Goal: Task Accomplishment & Management: Manage account settings

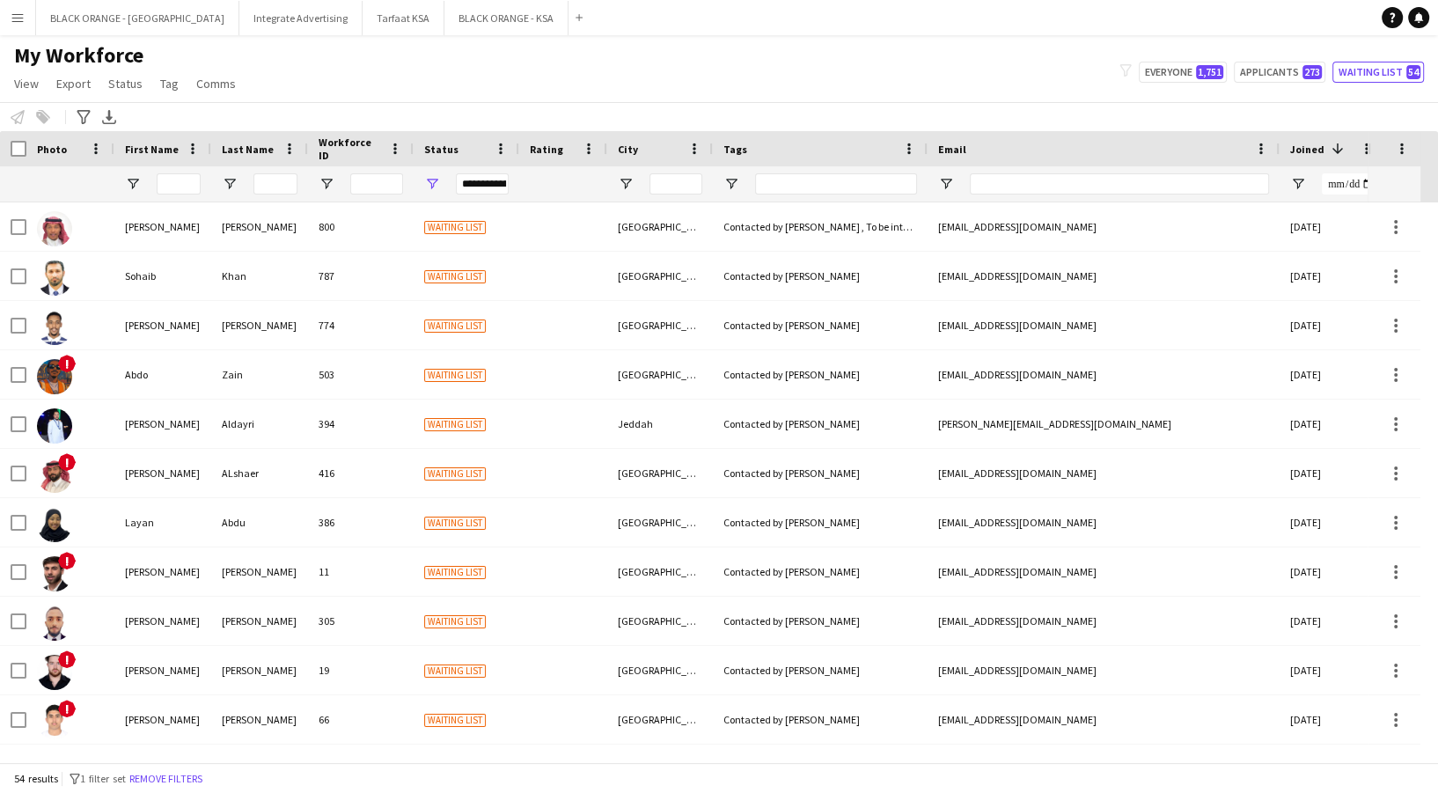
scroll to position [2119, 0]
click at [363, 18] on button "Tarfaat KSA Close" at bounding box center [404, 18] width 82 height 34
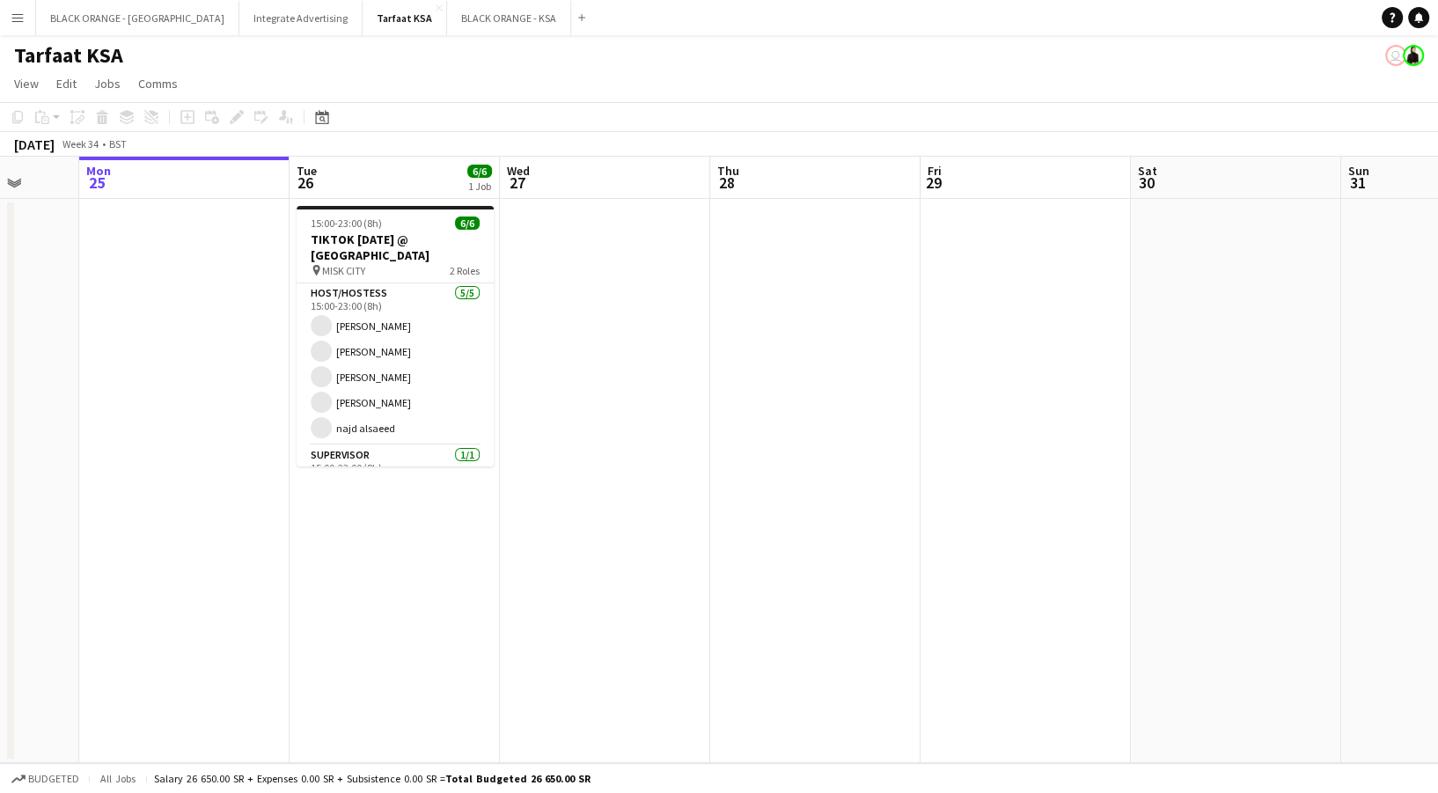
scroll to position [0, 569]
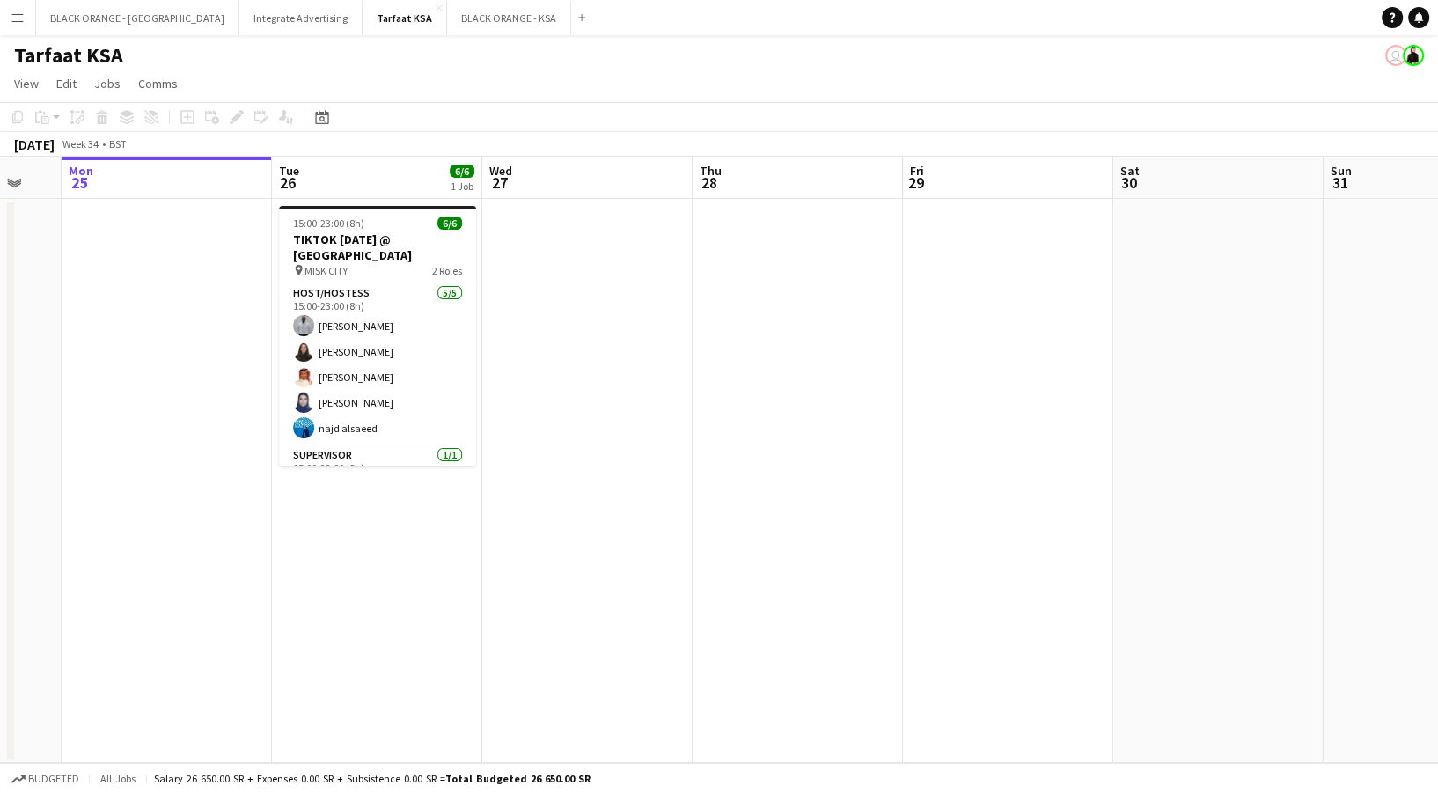
drag, startPoint x: 919, startPoint y: 350, endPoint x: 791, endPoint y: 356, distance: 127.7
click at [791, 356] on app-calendar-viewport "Fri 22 Sat 23 Sun 24 Mon 25 Tue 26 6/6 1 Job Wed 27 Thu 28 Fri 29 Sat 30 Sun 31…" at bounding box center [719, 460] width 1438 height 606
drag, startPoint x: 322, startPoint y: 364, endPoint x: 710, endPoint y: 394, distance: 389.3
click at [323, 365] on app-card-role "Host/Hostess [DATE] 15:00-23:00 (8h) [PERSON_NAME] Siren Nahdi [PERSON_NAME] [P…" at bounding box center [377, 364] width 197 height 162
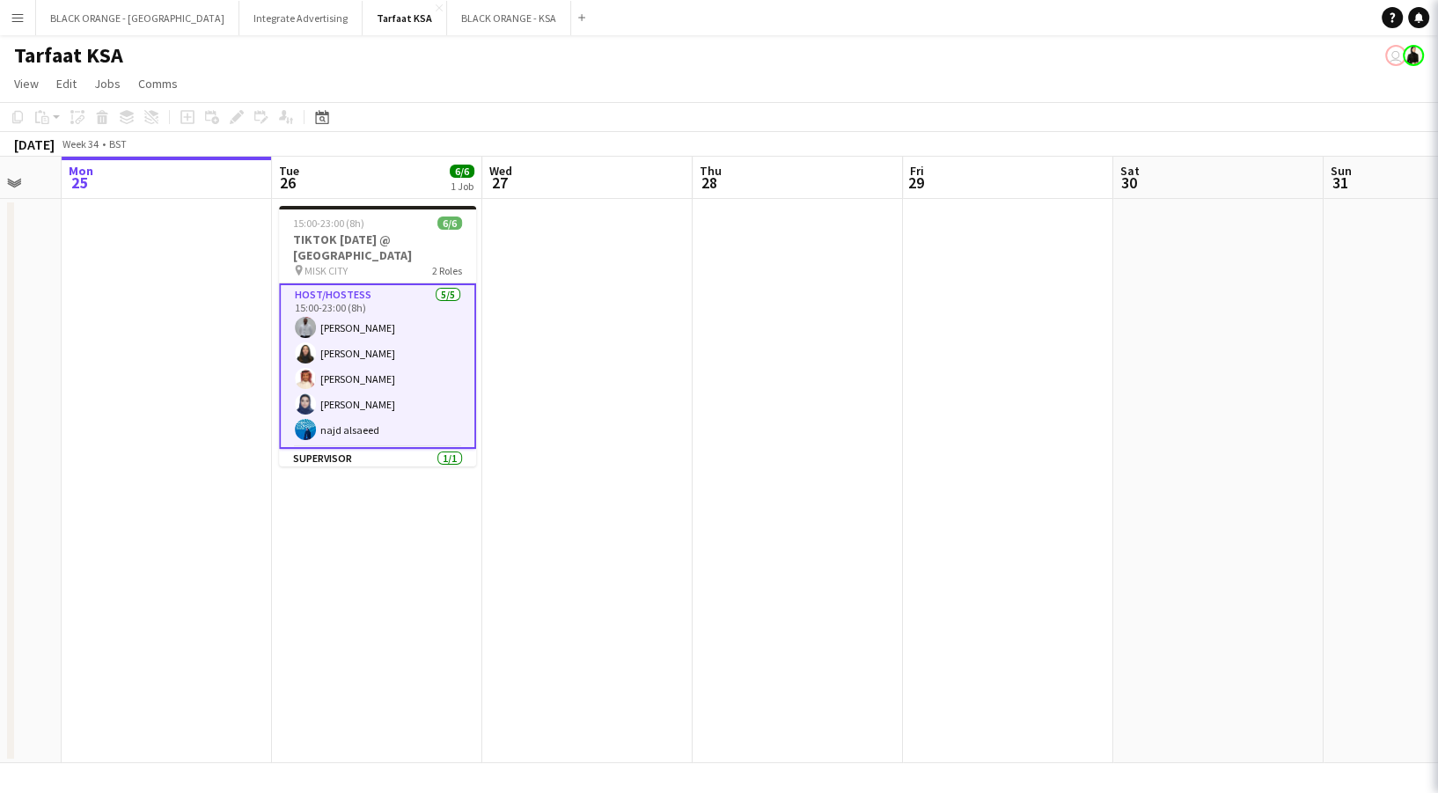
scroll to position [0, 569]
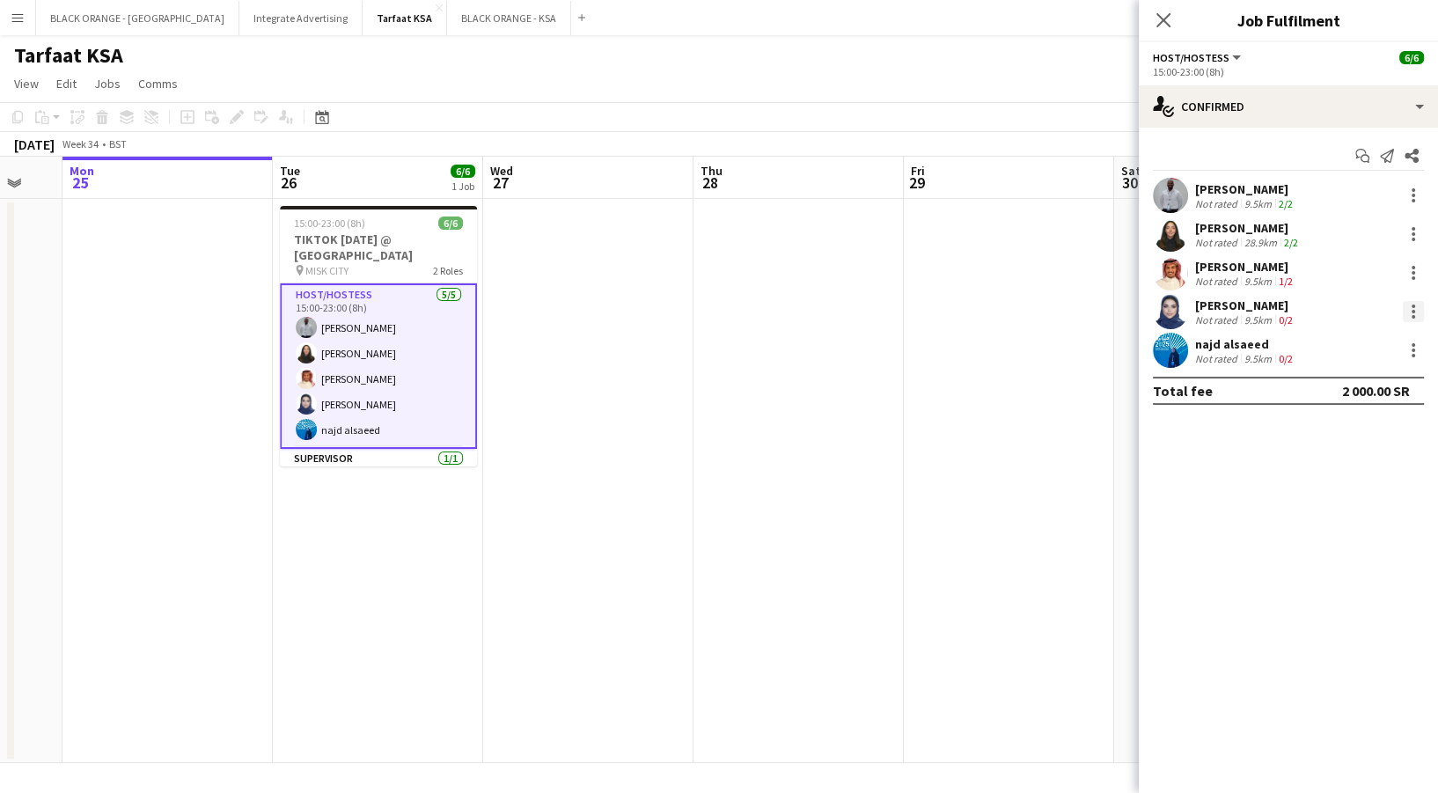
click at [1415, 309] on div at bounding box center [1413, 311] width 21 height 21
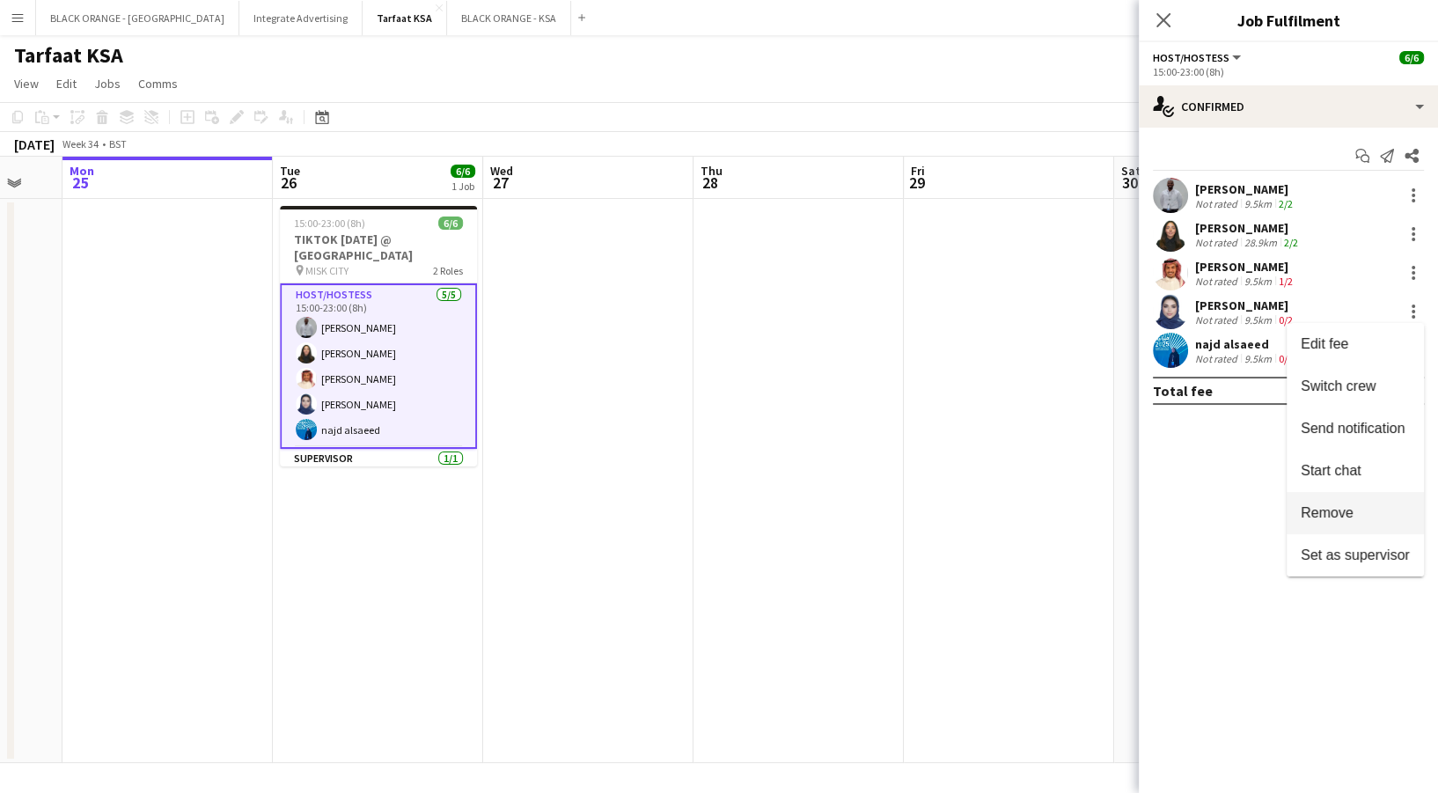
click at [1346, 507] on span "Remove" at bounding box center [1327, 512] width 53 height 15
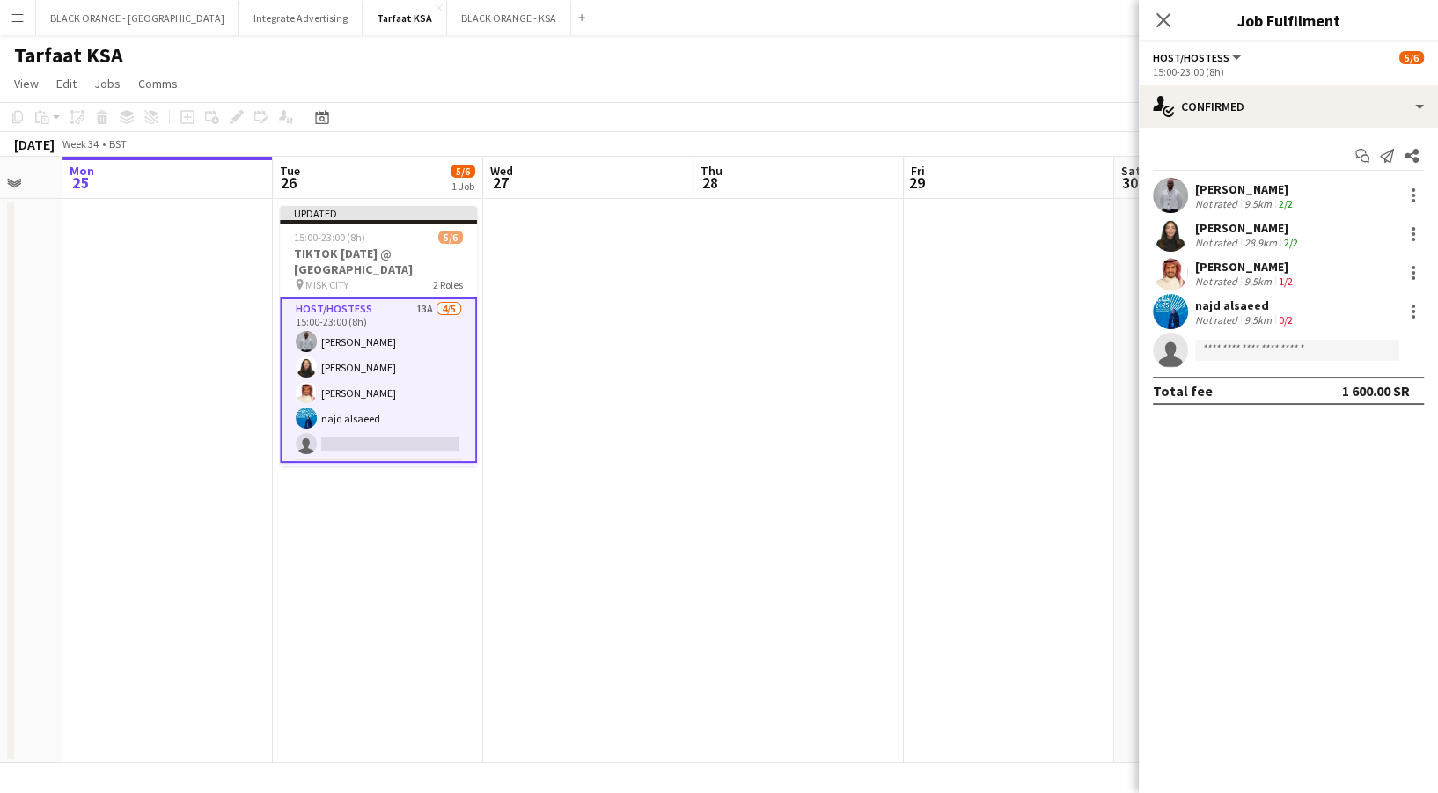
click at [968, 219] on app-date-cell at bounding box center [1009, 481] width 210 height 564
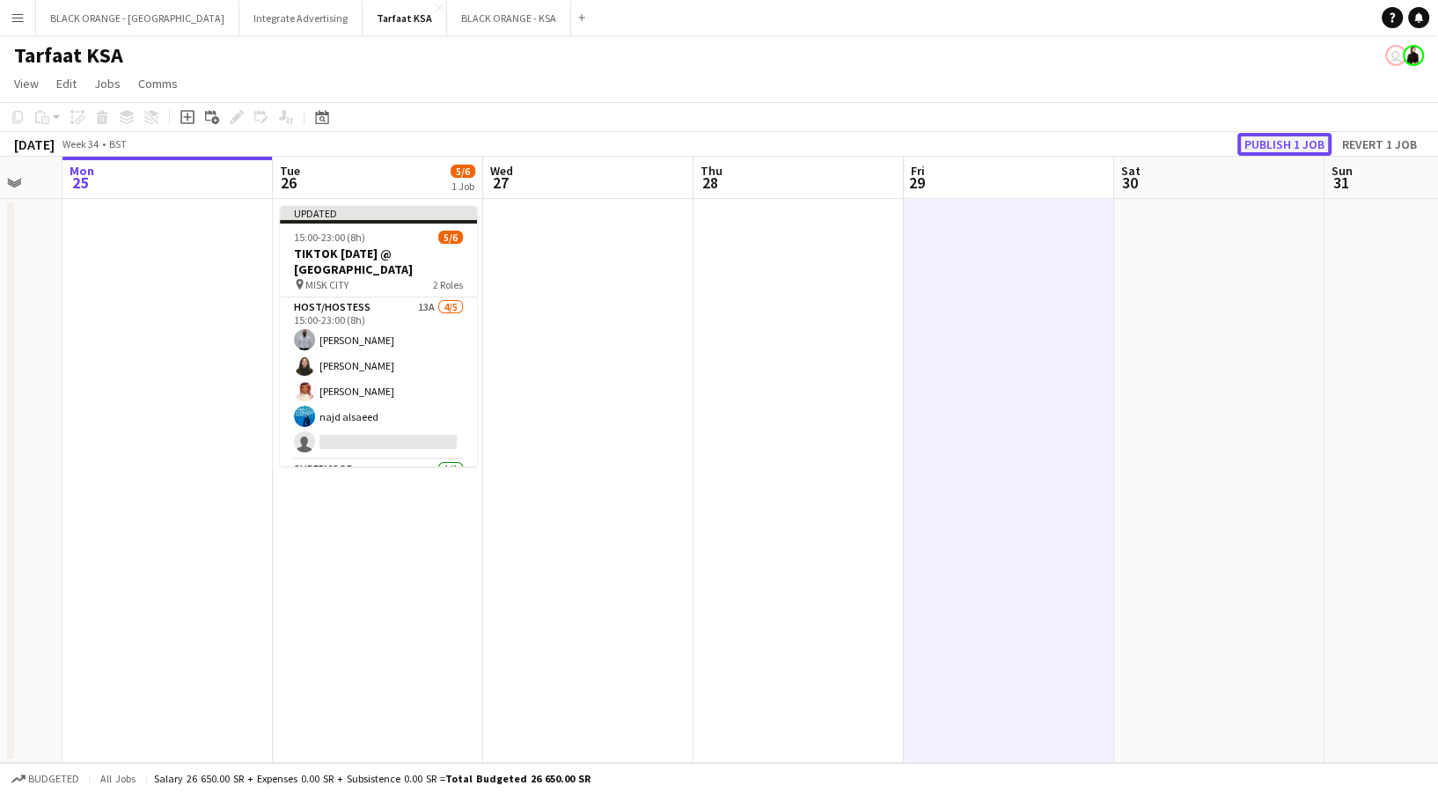
click at [1290, 143] on button "Publish 1 job" at bounding box center [1284, 144] width 94 height 23
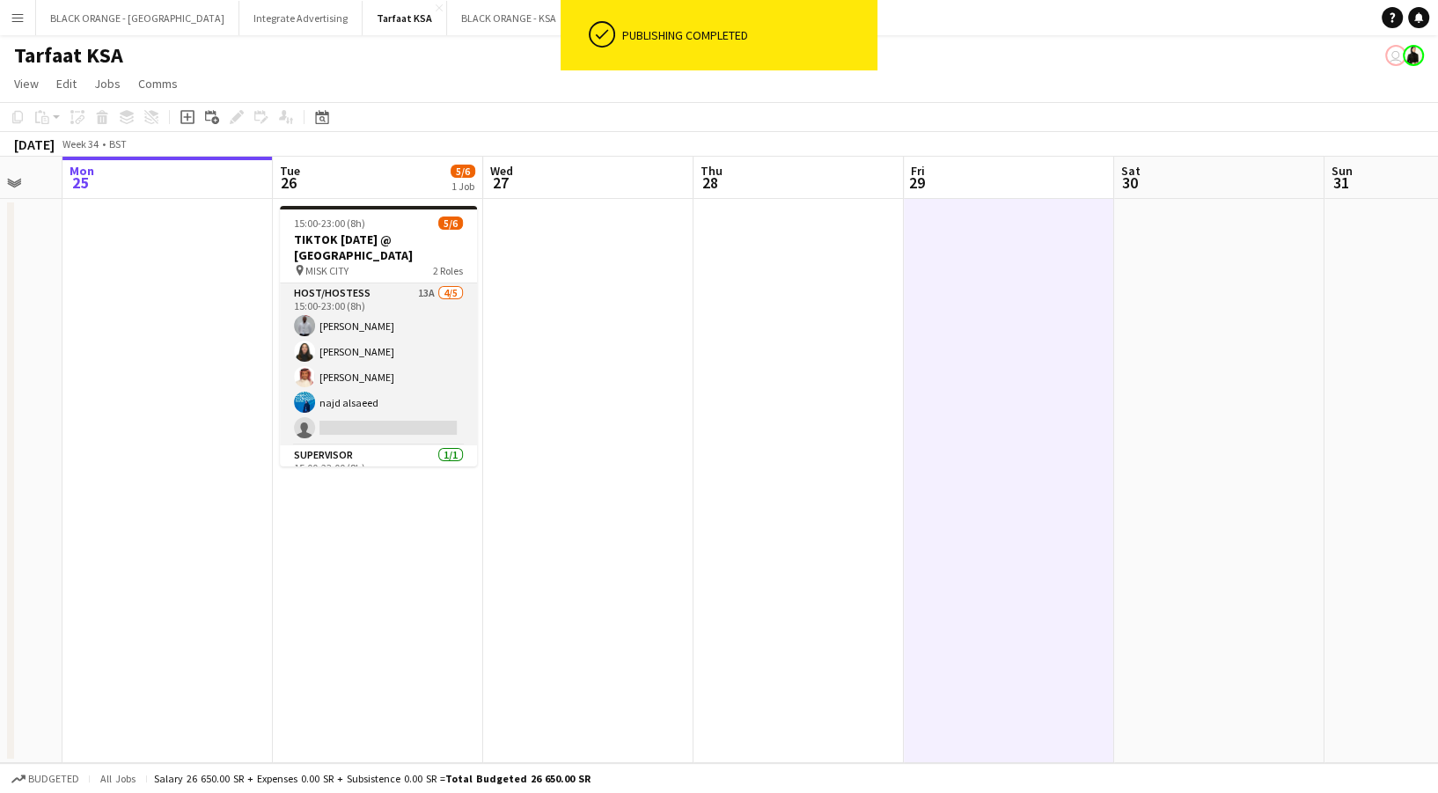
click at [433, 396] on app-card-role "Host/Hostess 13A [DATE] 15:00-23:00 (8h) [PERSON_NAME] Siren Nahdi [PERSON_NAME…" at bounding box center [378, 364] width 197 height 162
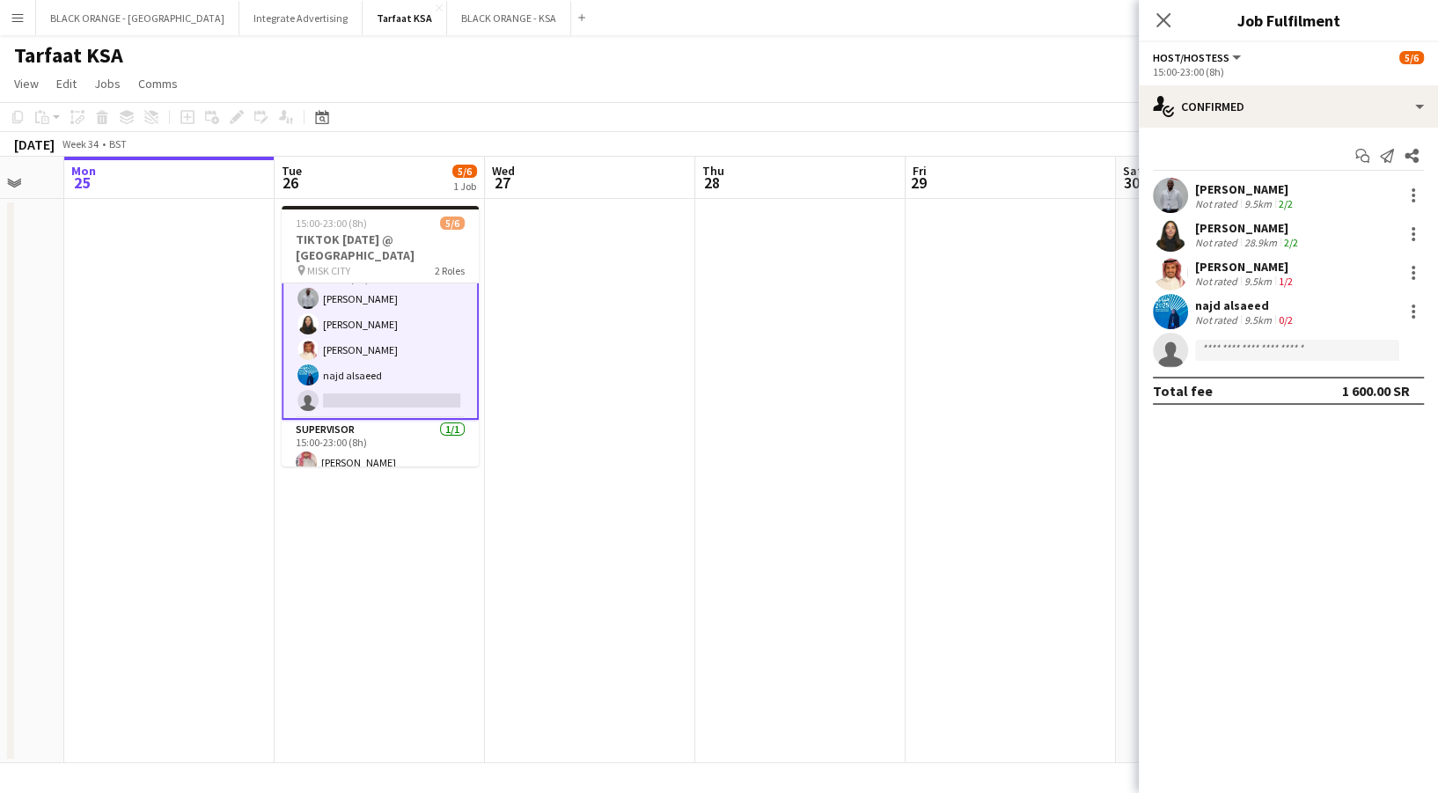
scroll to position [41, 0]
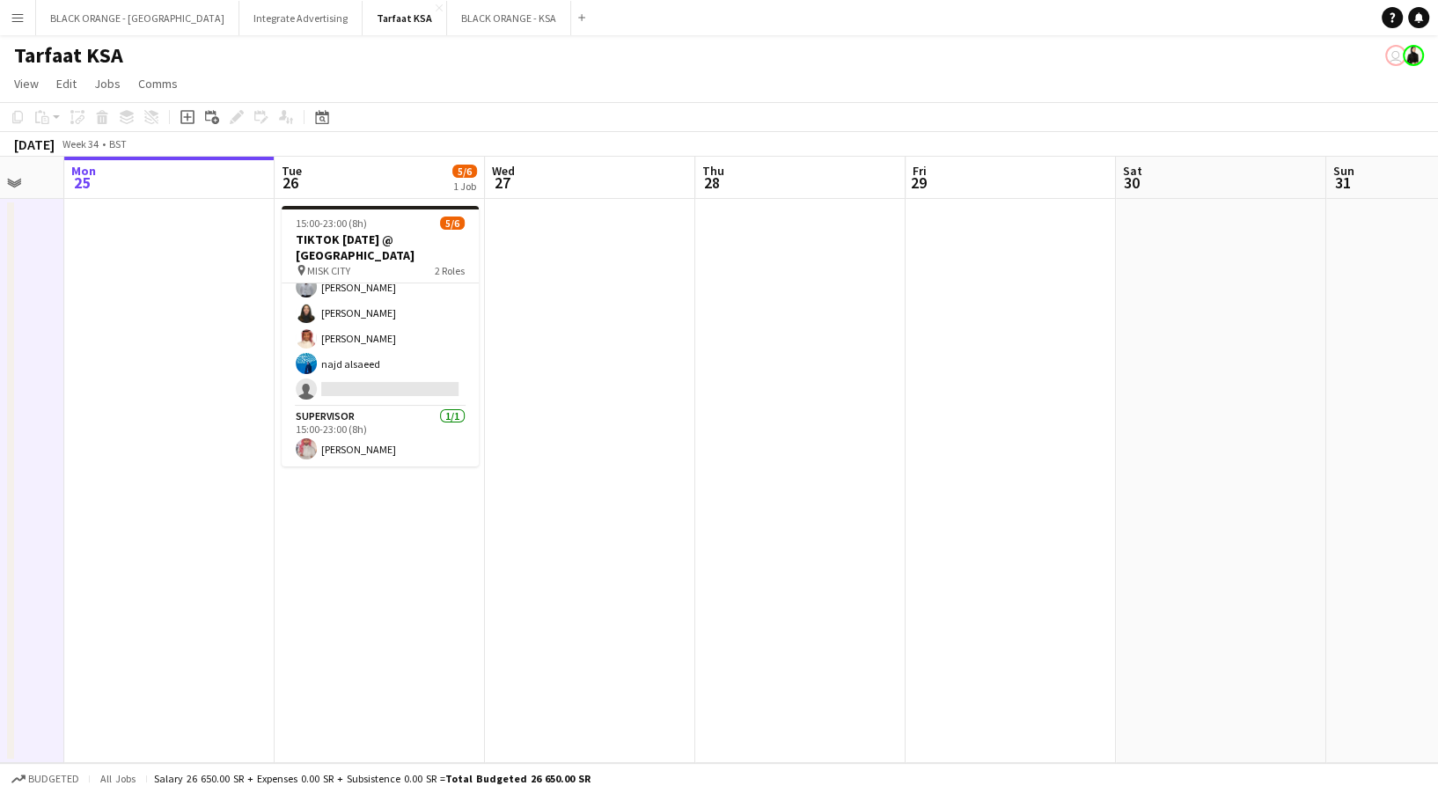
click at [32, 16] on button "Menu" at bounding box center [17, 17] width 35 height 35
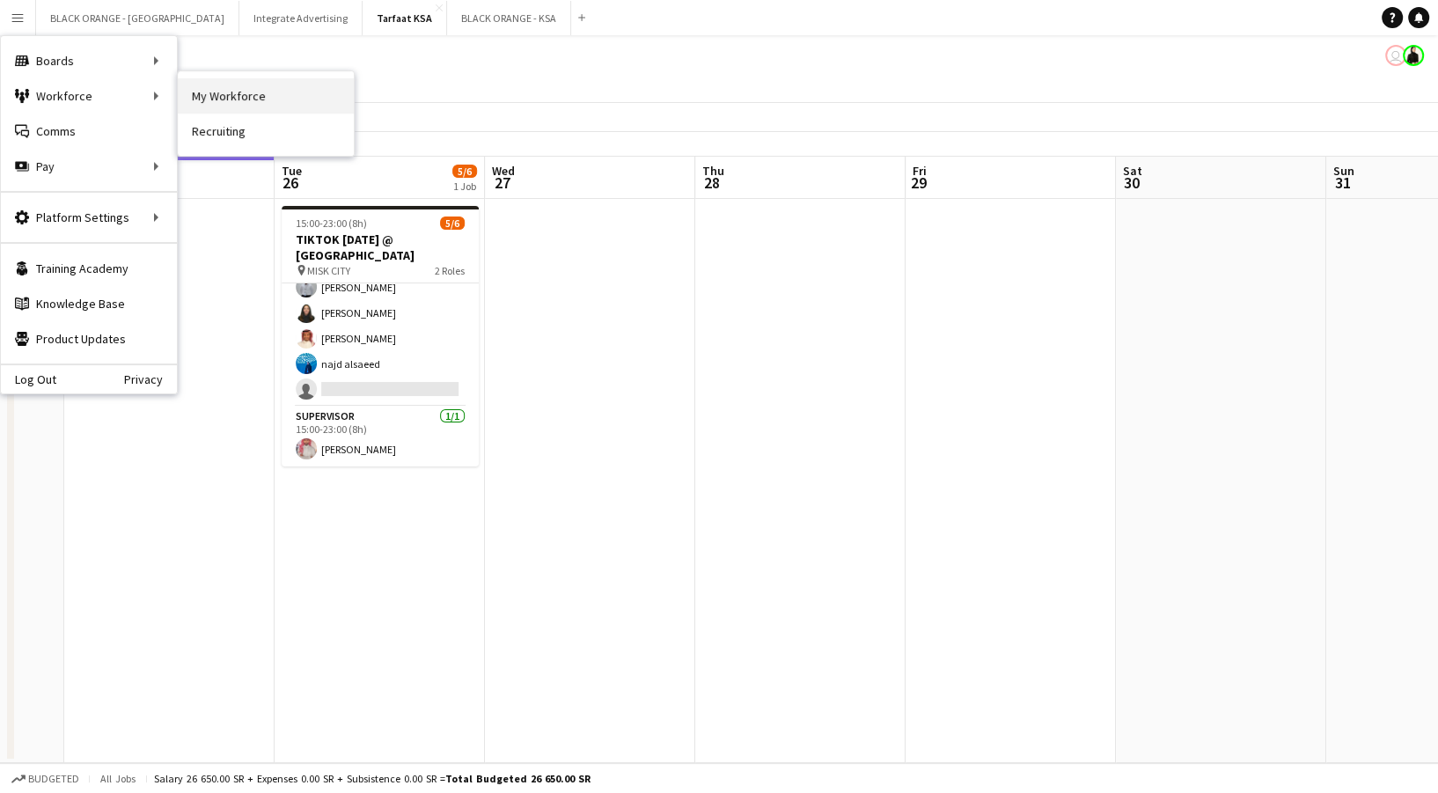
click at [229, 98] on link "My Workforce" at bounding box center [266, 95] width 176 height 35
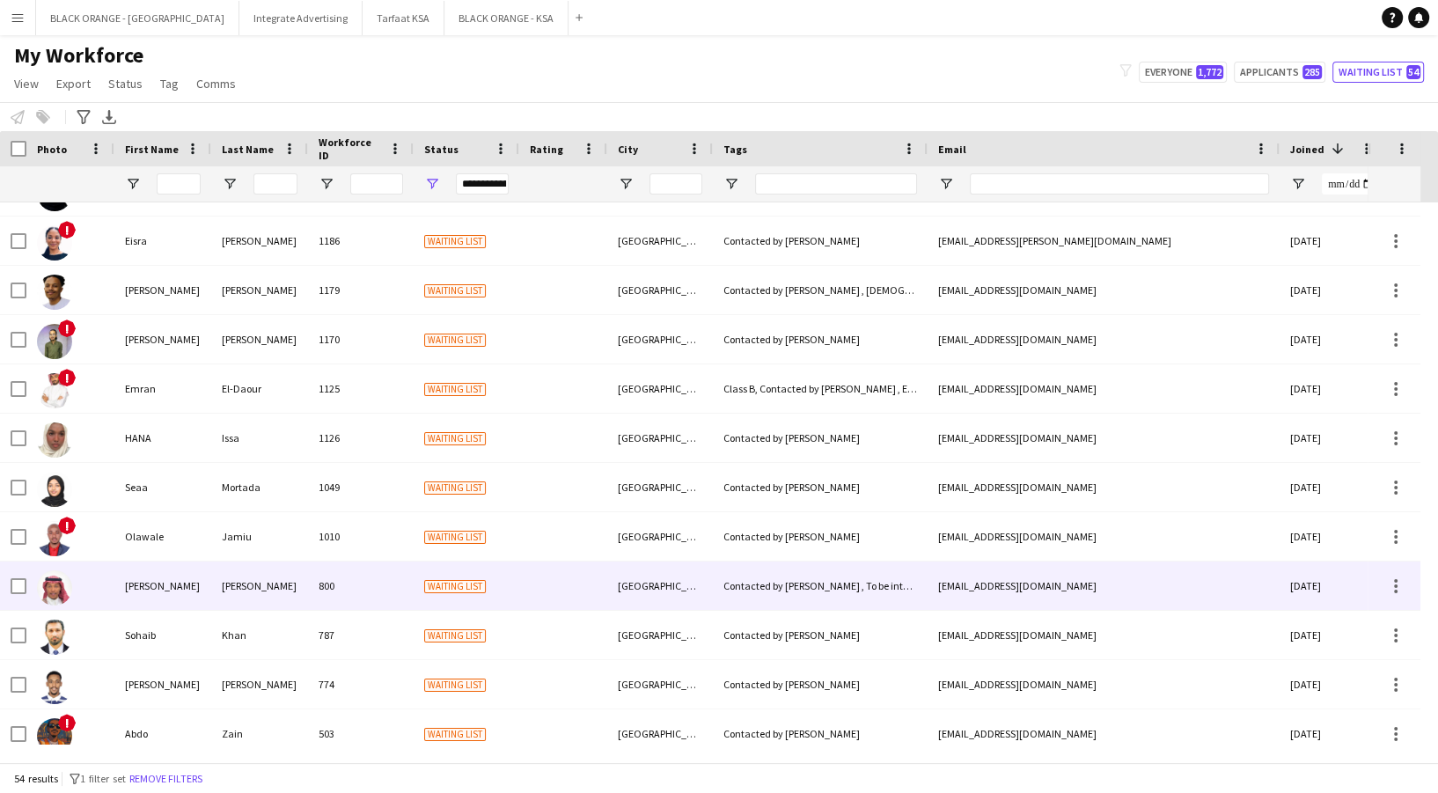
scroll to position [2119, 0]
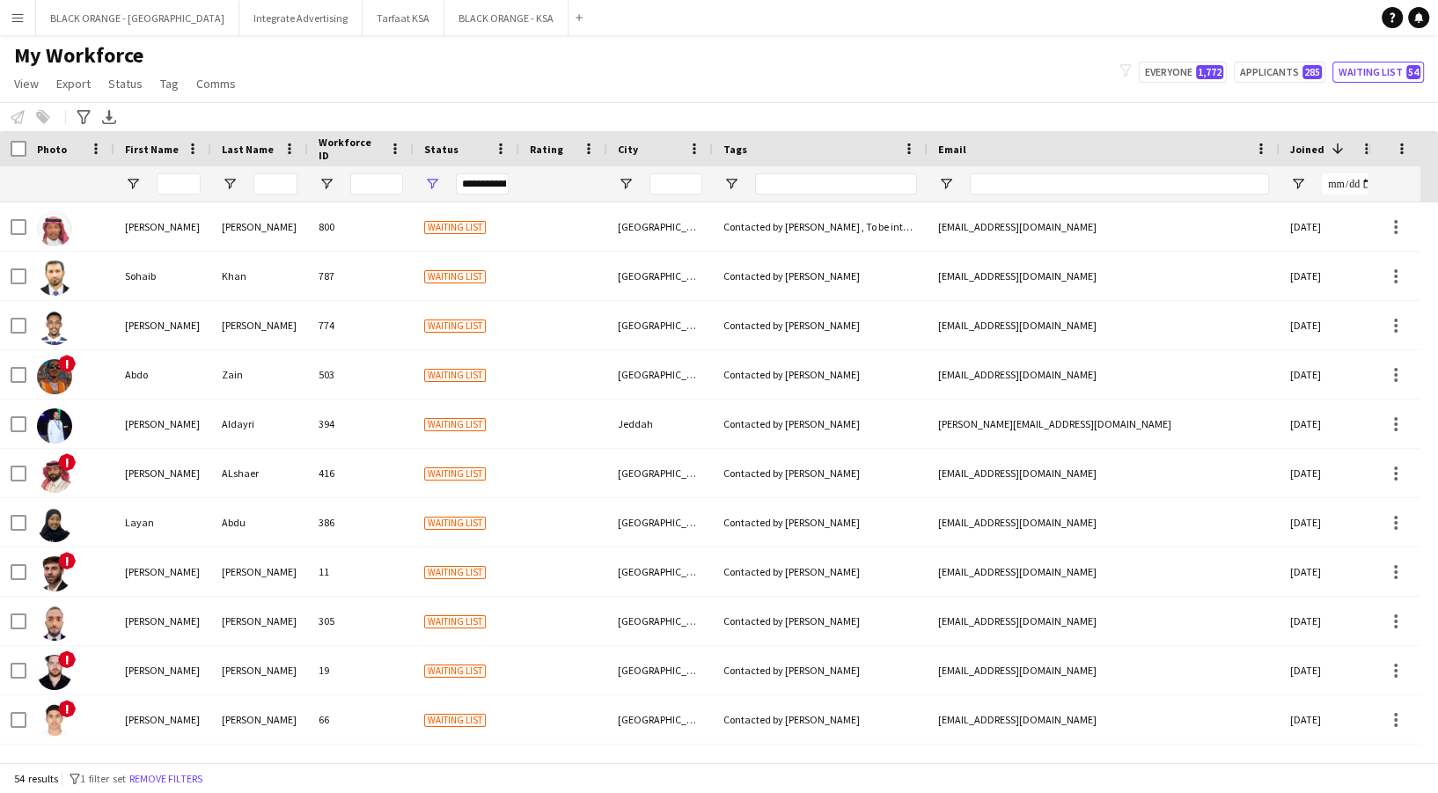
click at [1355, 106] on div "Notify workforce Add to tag Select at least one crew to tag him or her. Advance…" at bounding box center [719, 116] width 1438 height 29
click at [363, 20] on button "Tarfaat KSA Close" at bounding box center [404, 18] width 82 height 34
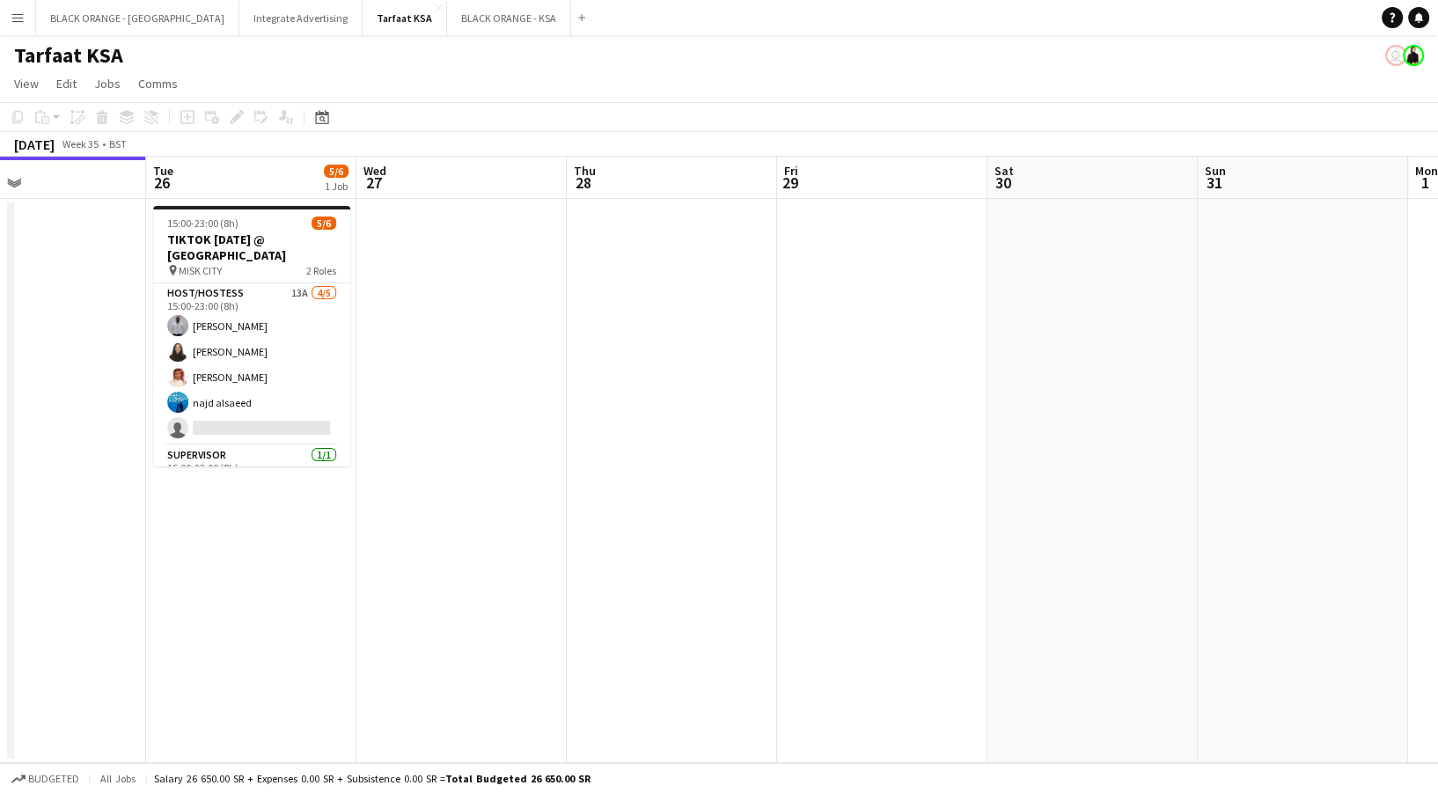
scroll to position [0, 696]
drag, startPoint x: 884, startPoint y: 422, endPoint x: 609, endPoint y: 410, distance: 275.7
click at [609, 410] on app-calendar-viewport "Fri 22 Sat 23 Sun 24 Mon 25 Tue 26 5/6 1 Job Wed 27 Thu 28 Fri 29 Sat 30 Sun 31…" at bounding box center [719, 460] width 1438 height 606
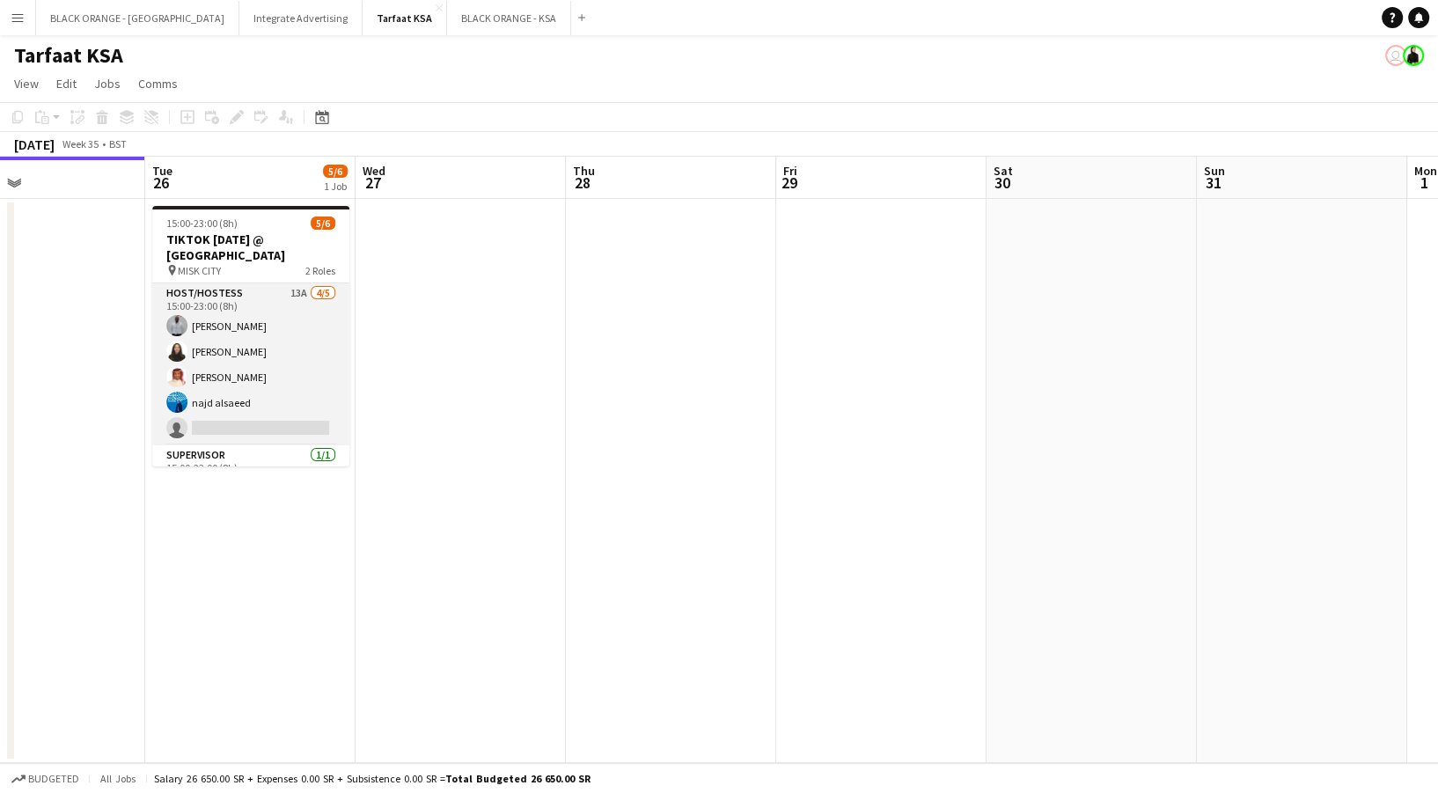
click at [288, 366] on app-card-role "Host/Hostess 13A [DATE] 15:00-23:00 (8h) [PERSON_NAME] Siren Nahdi [PERSON_NAME…" at bounding box center [250, 364] width 197 height 162
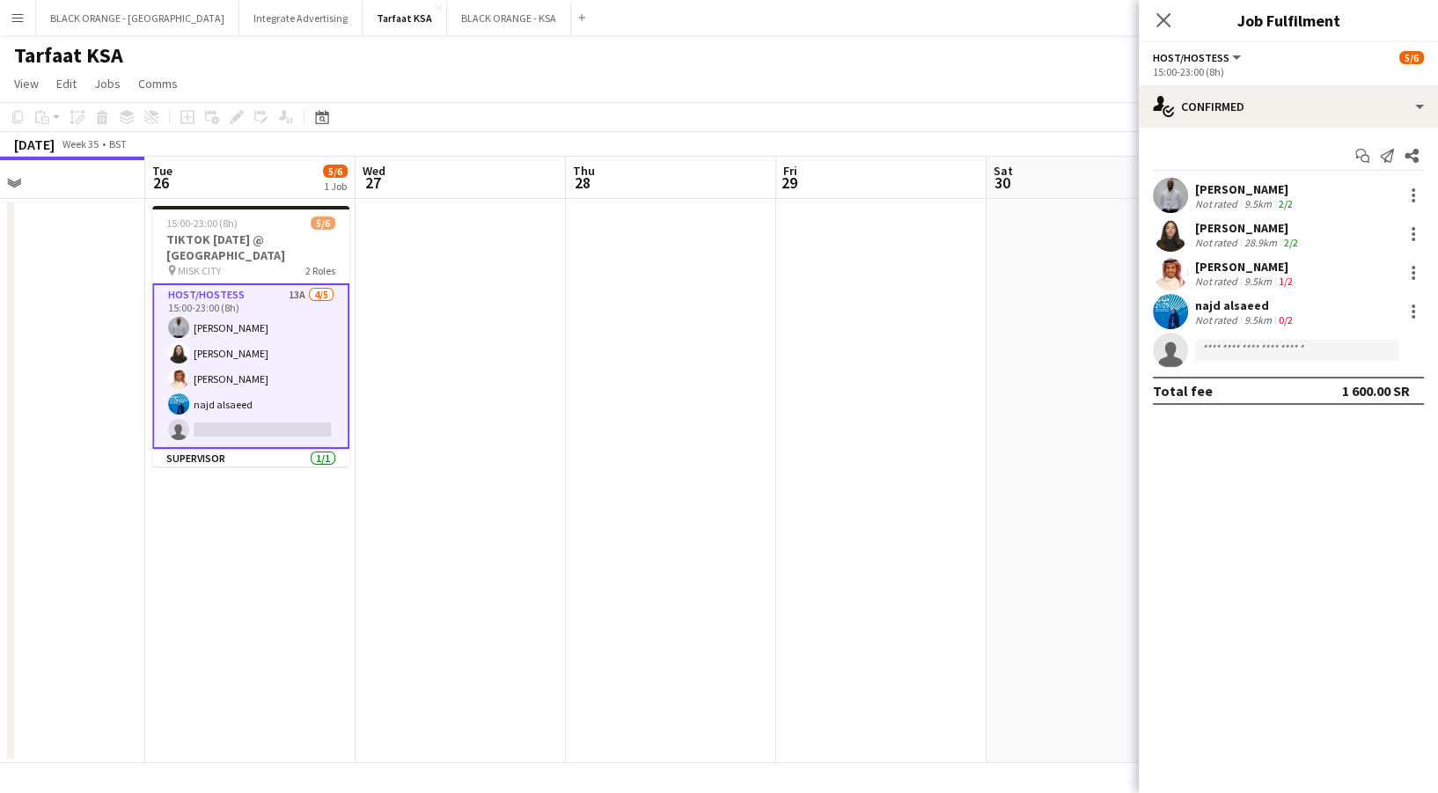
scroll to position [41, 0]
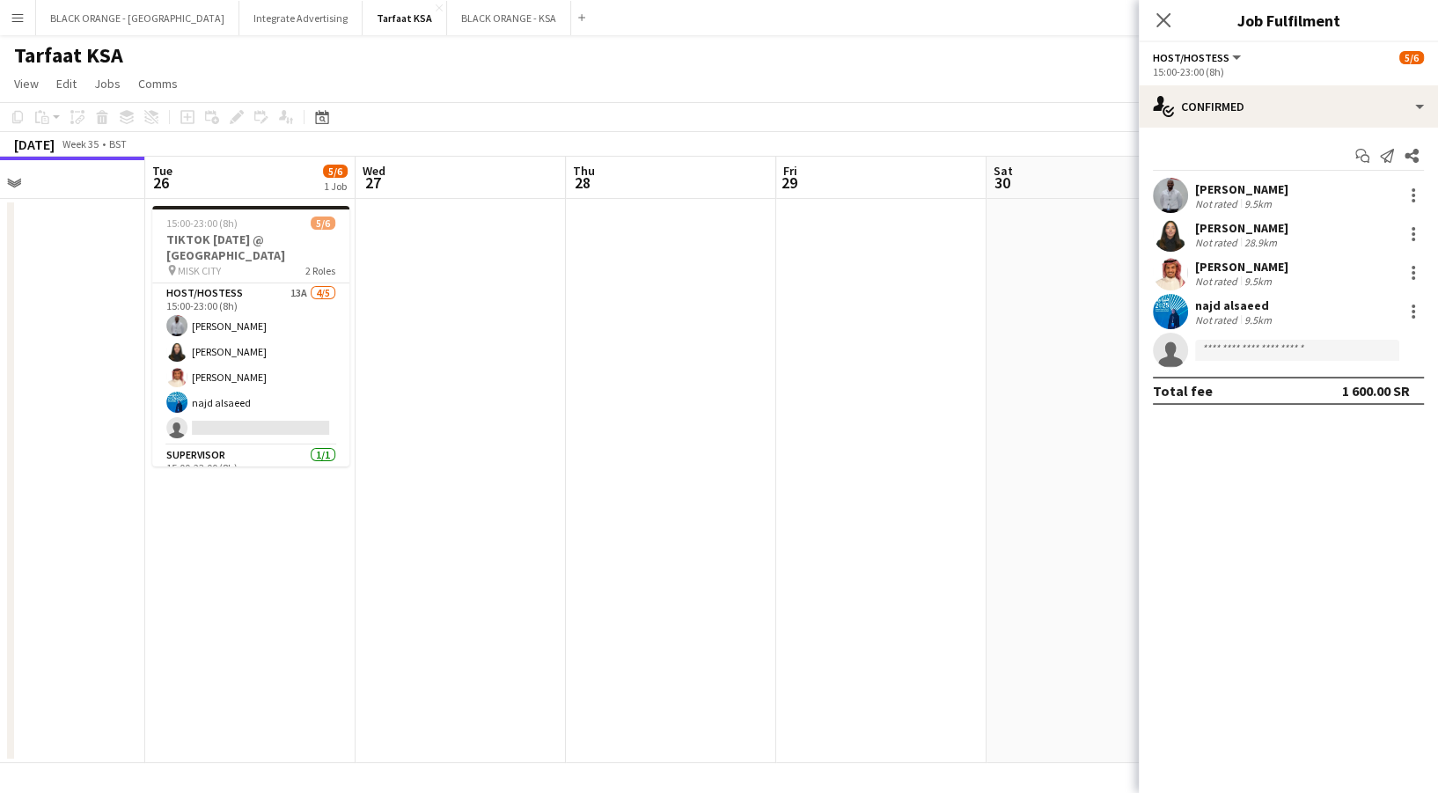
click at [852, 750] on app-date-cell at bounding box center [881, 481] width 210 height 564
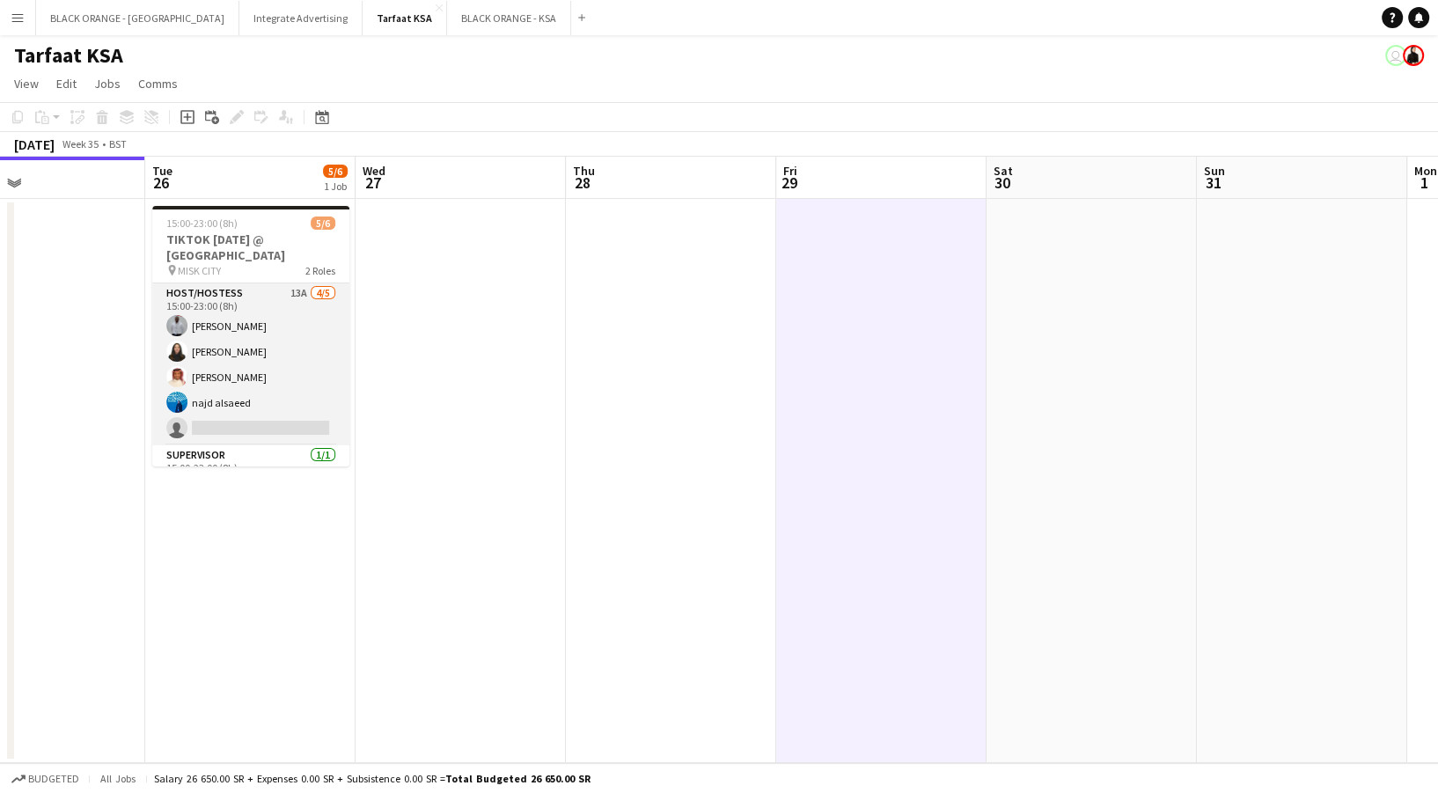
click at [258, 345] on app-card-role "Host/Hostess 13A [DATE] 15:00-23:00 (8h) [PERSON_NAME] Siren Nahdi [PERSON_NAME…" at bounding box center [250, 364] width 197 height 162
